Goal: Information Seeking & Learning: Learn about a topic

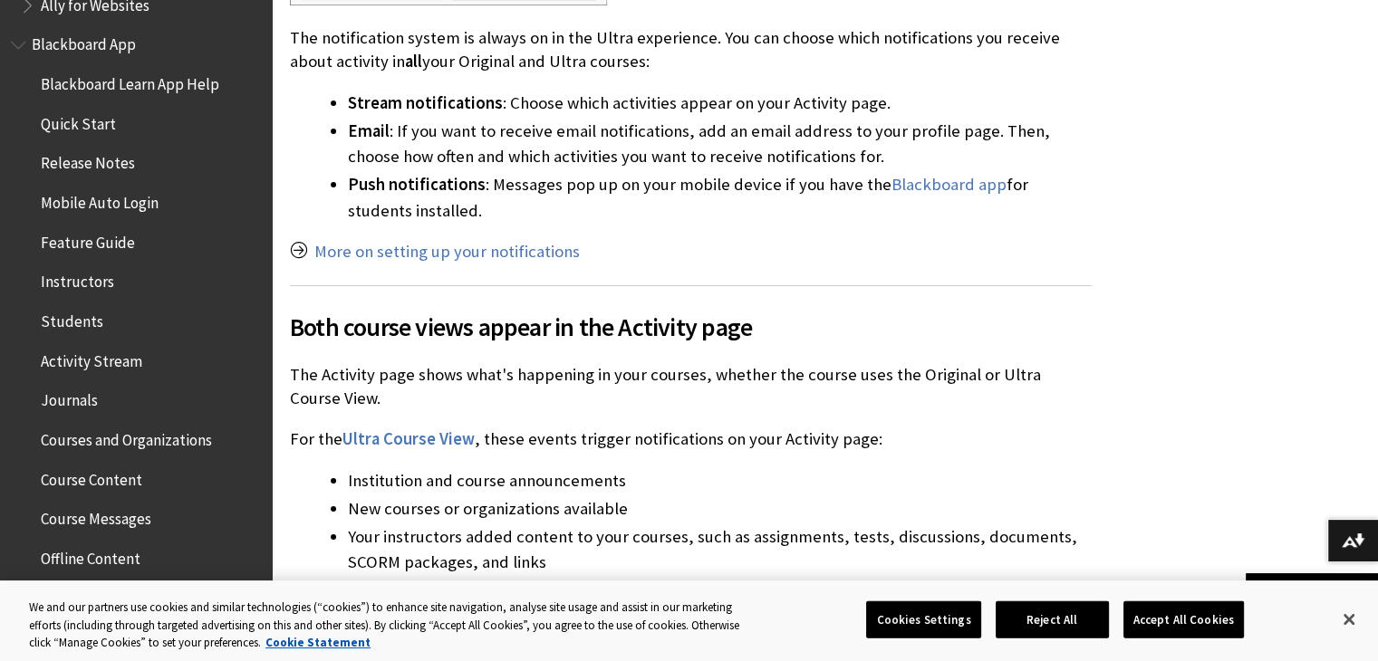
scroll to position [181, 0]
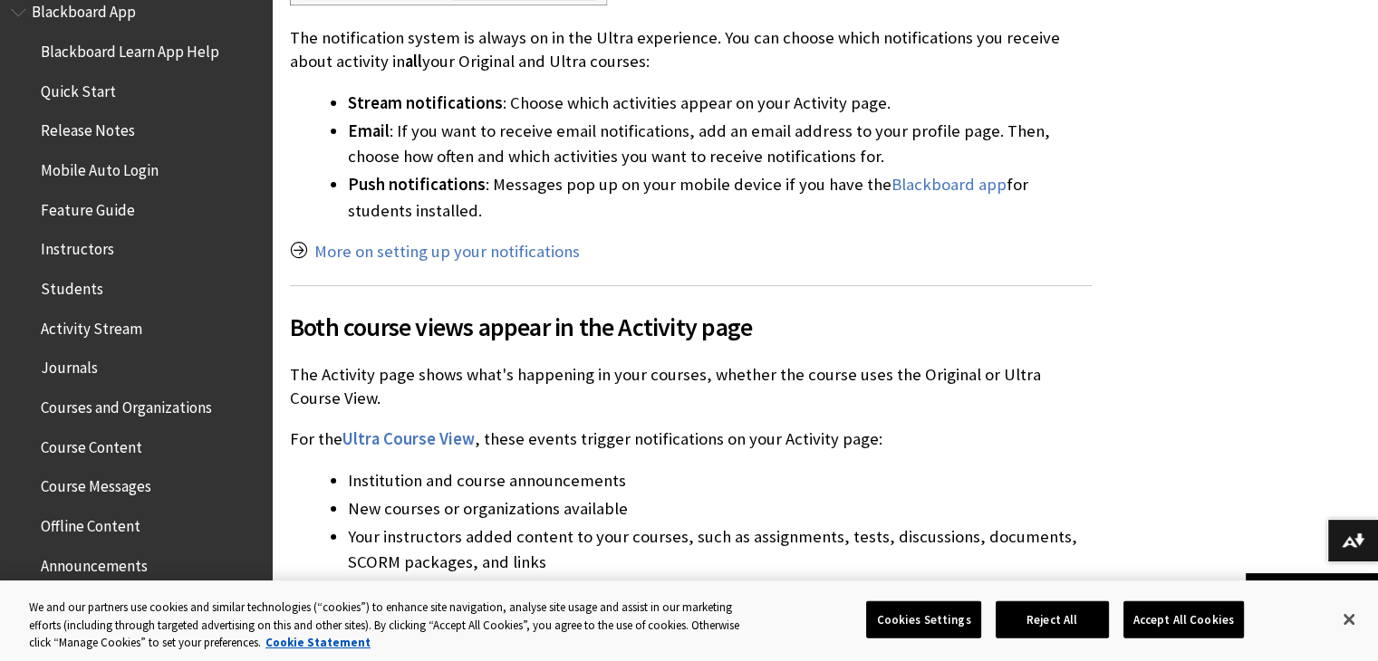
click at [122, 294] on span "Students" at bounding box center [140, 289] width 241 height 31
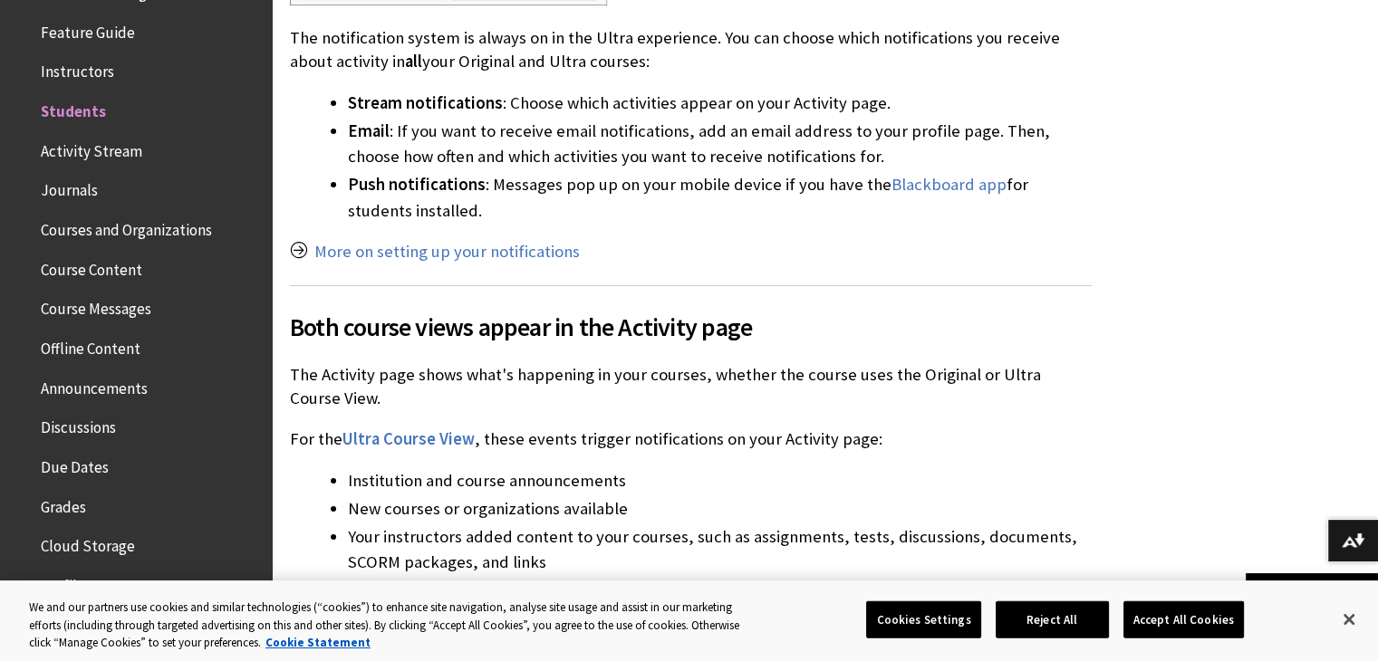
scroll to position [362, 0]
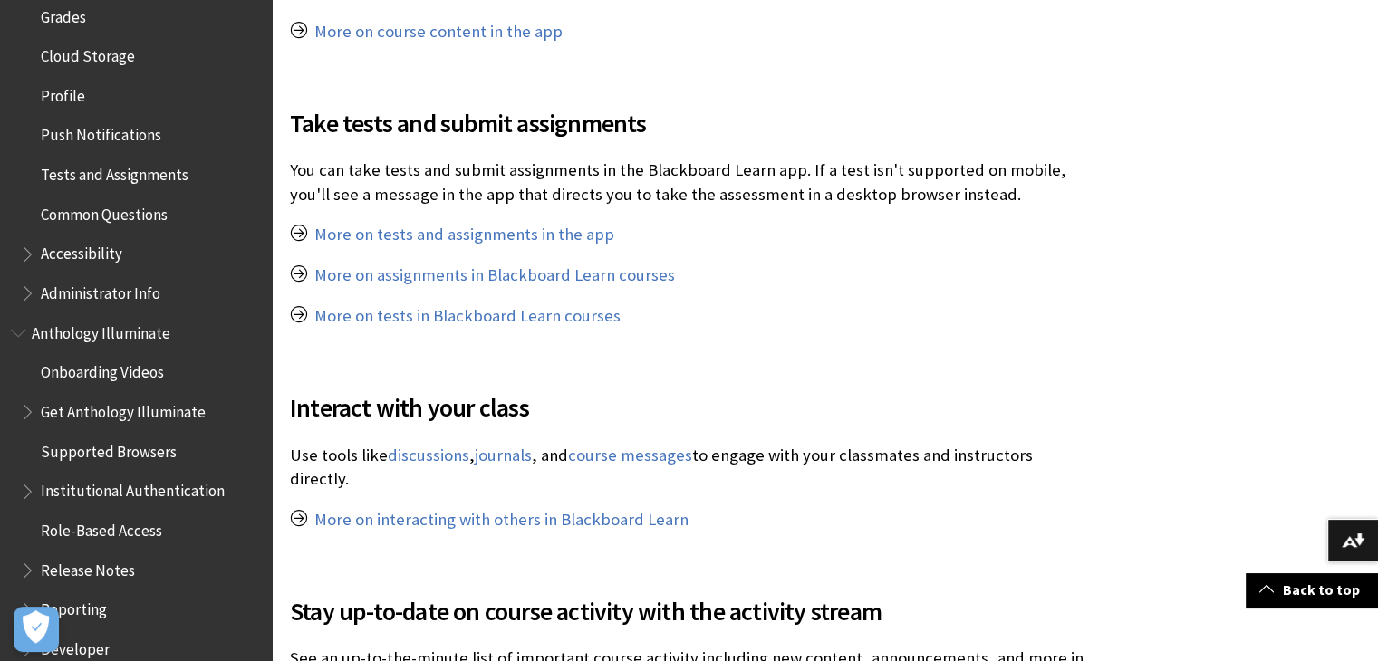
scroll to position [881, 0]
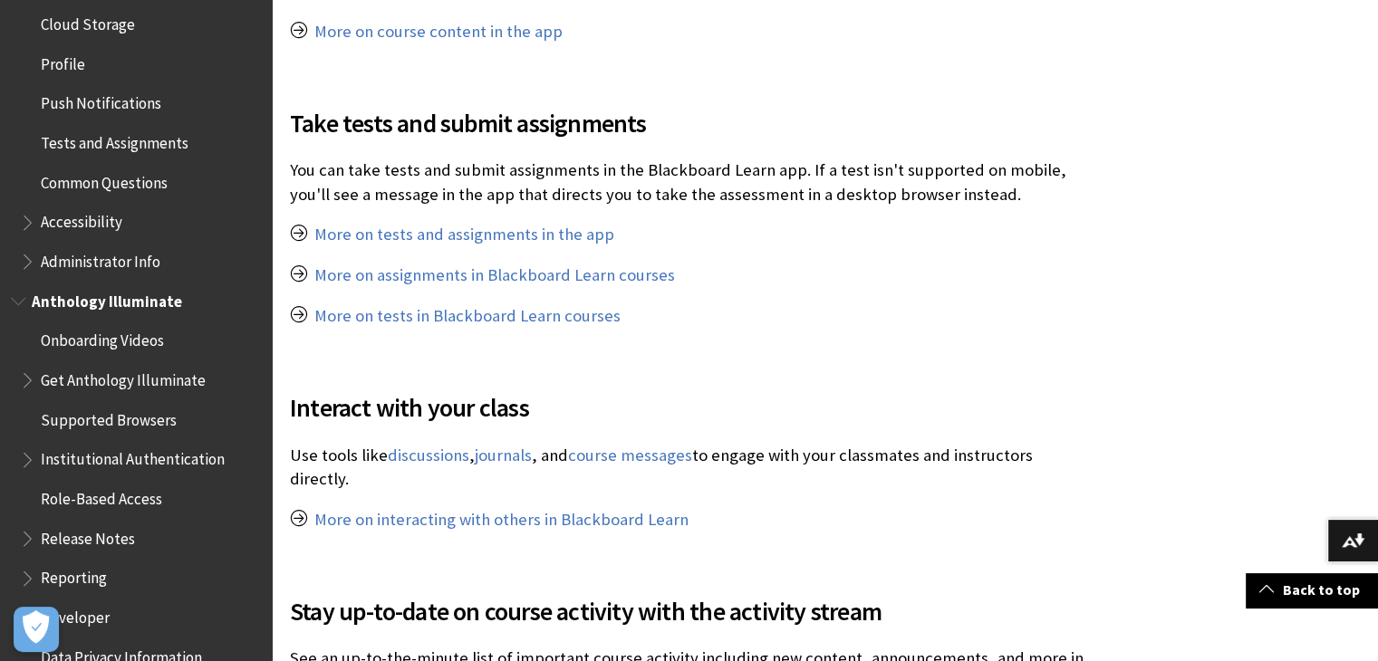
click at [109, 342] on span "Onboarding Videos" at bounding box center [102, 338] width 123 height 24
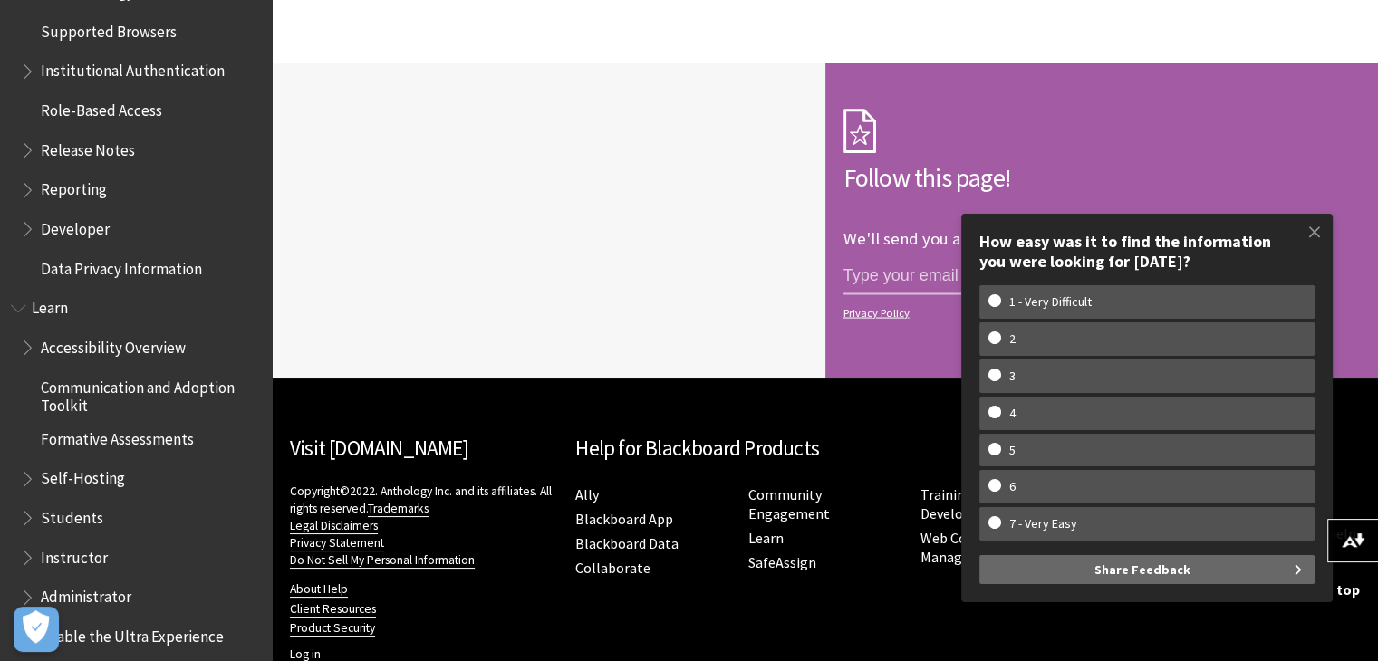
scroll to position [1360, 0]
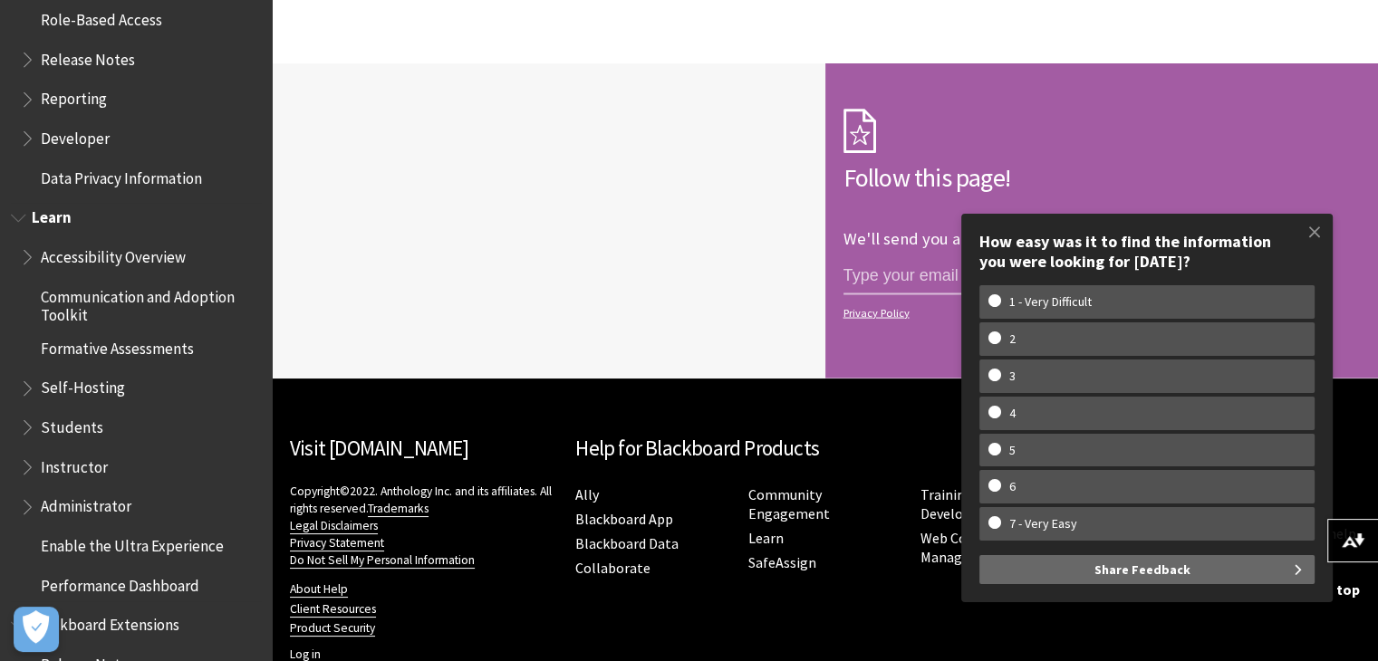
click at [47, 385] on span "Self-Hosting" at bounding box center [83, 385] width 84 height 24
click at [43, 369] on ul "Accessibility Overview Communication and Adoption Toolkit Formative Assessments…" at bounding box center [136, 421] width 250 height 359
click at [22, 383] on span "Book outline for Blackboard Learn Help" at bounding box center [29, 384] width 19 height 23
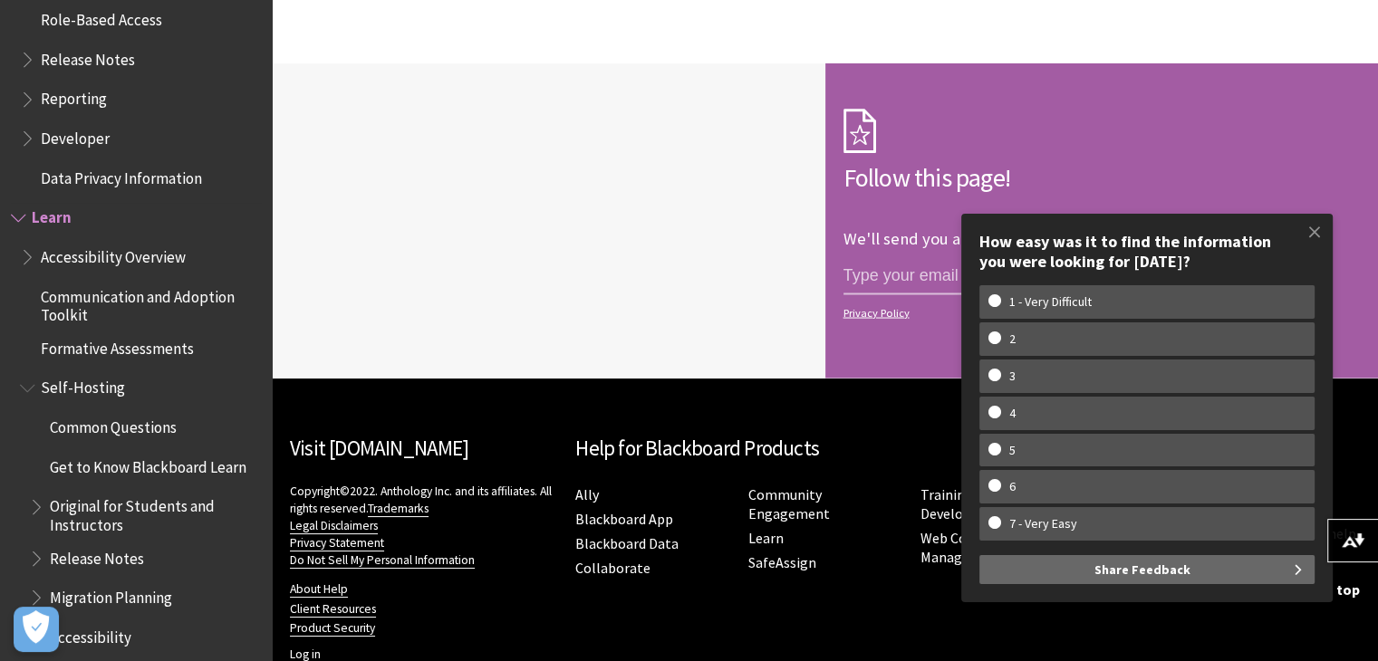
scroll to position [1541, 0]
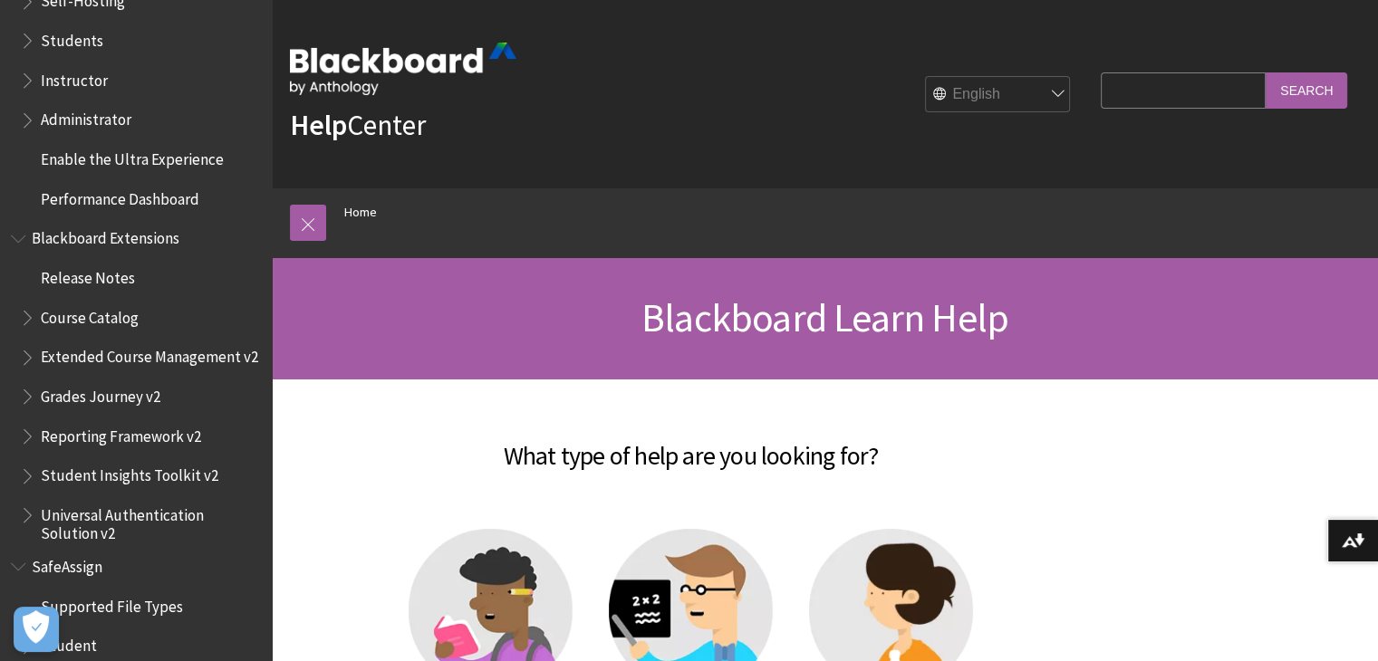
scroll to position [1859, 0]
